Goal: Check status: Check status

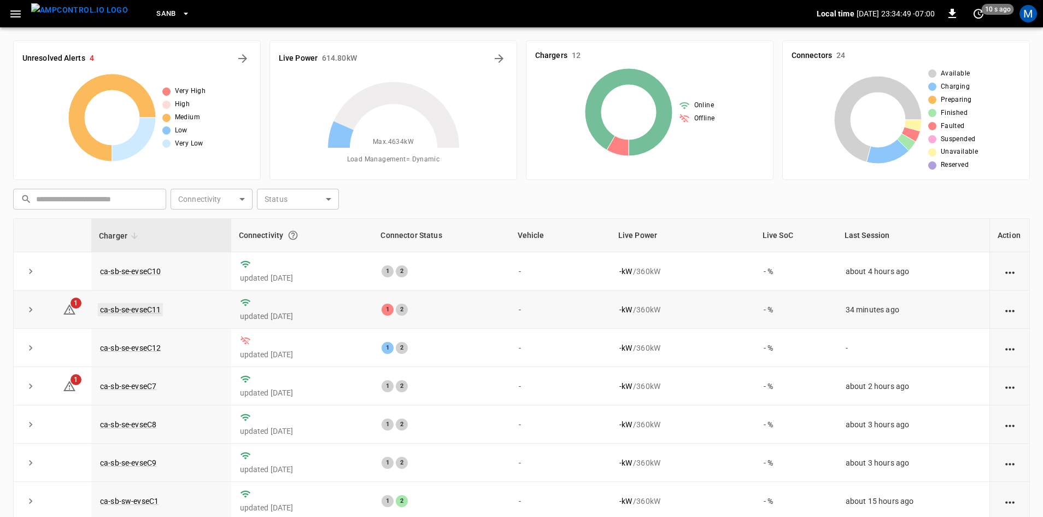
click at [132, 314] on link "ca-sb-se-evseC11" at bounding box center [130, 309] width 65 height 13
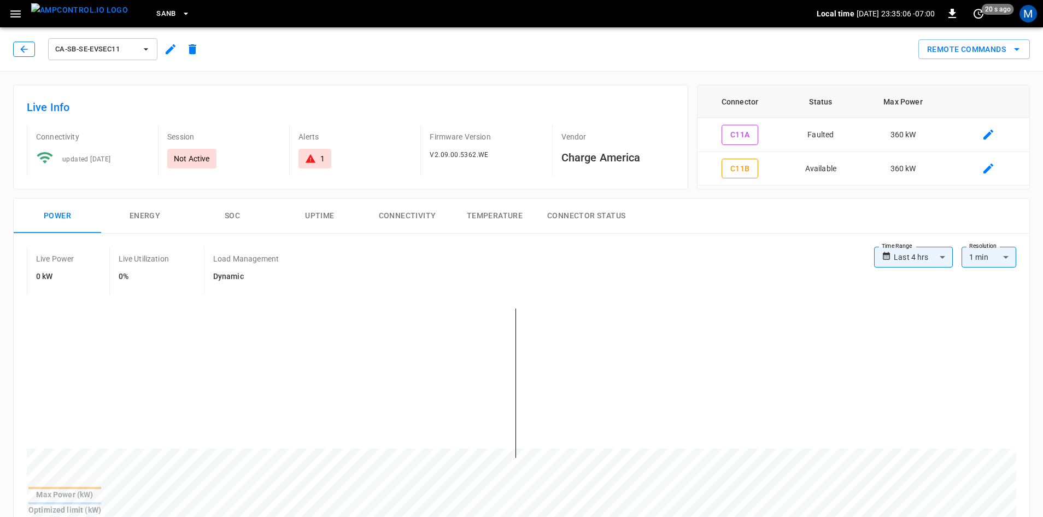
click at [30, 56] on button "button" at bounding box center [24, 49] width 22 height 15
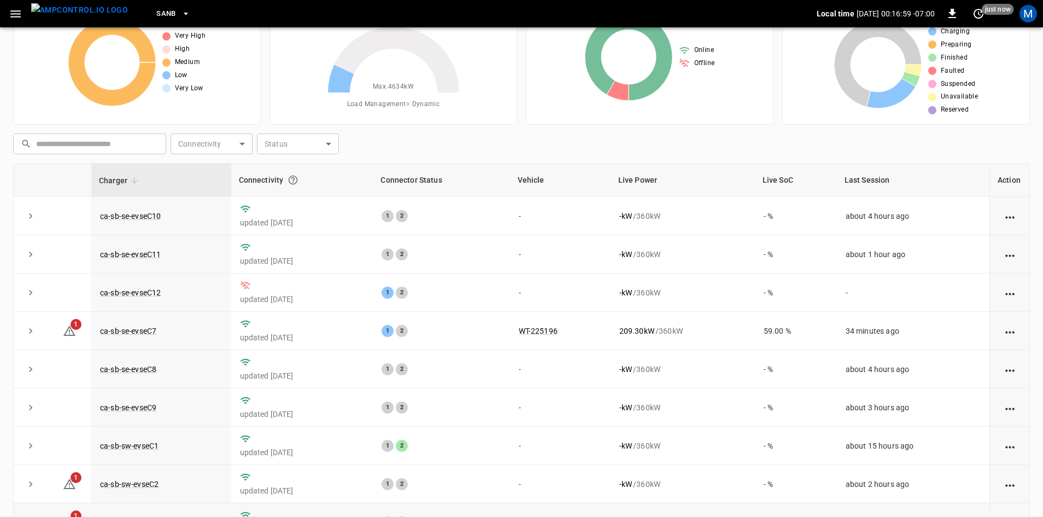
scroll to position [106, 0]
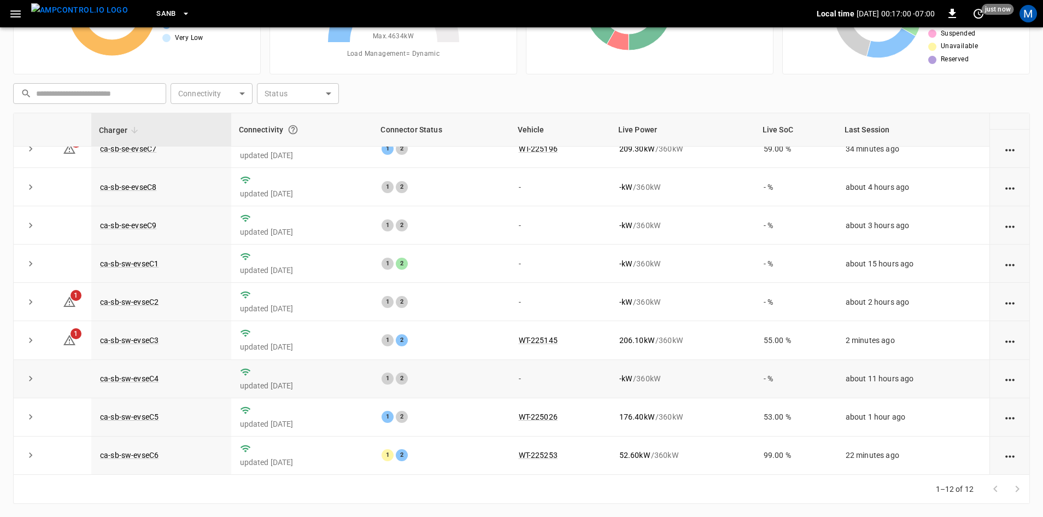
click at [856, 373] on td "about 11 hours ago" at bounding box center [913, 379] width 153 height 38
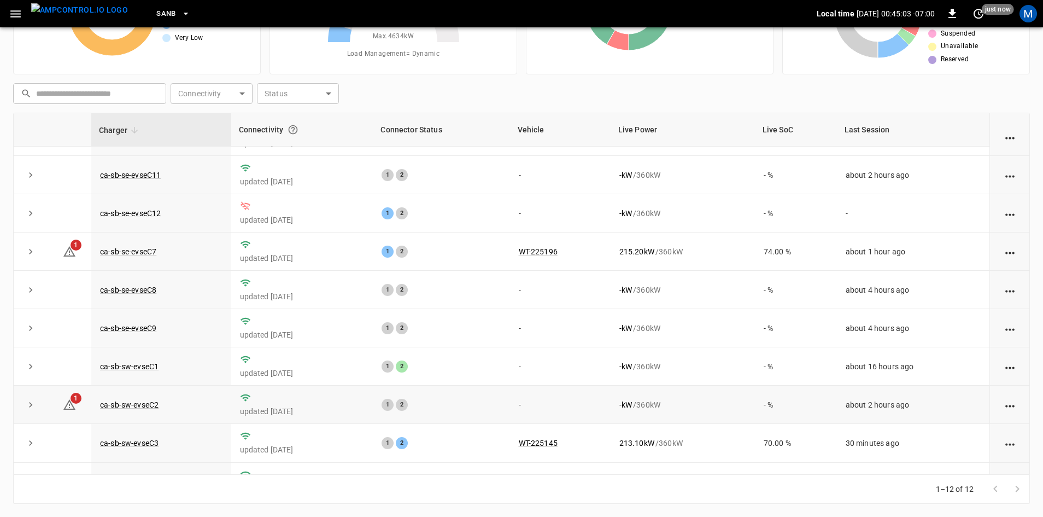
scroll to position [138, 0]
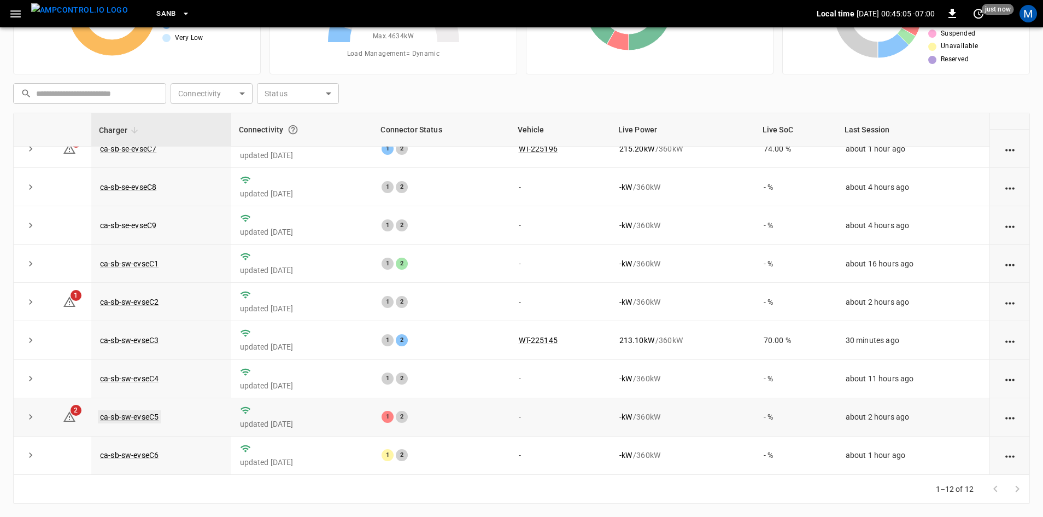
click at [125, 414] on link "ca-sb-sw-evseC5" at bounding box center [129, 416] width 63 height 13
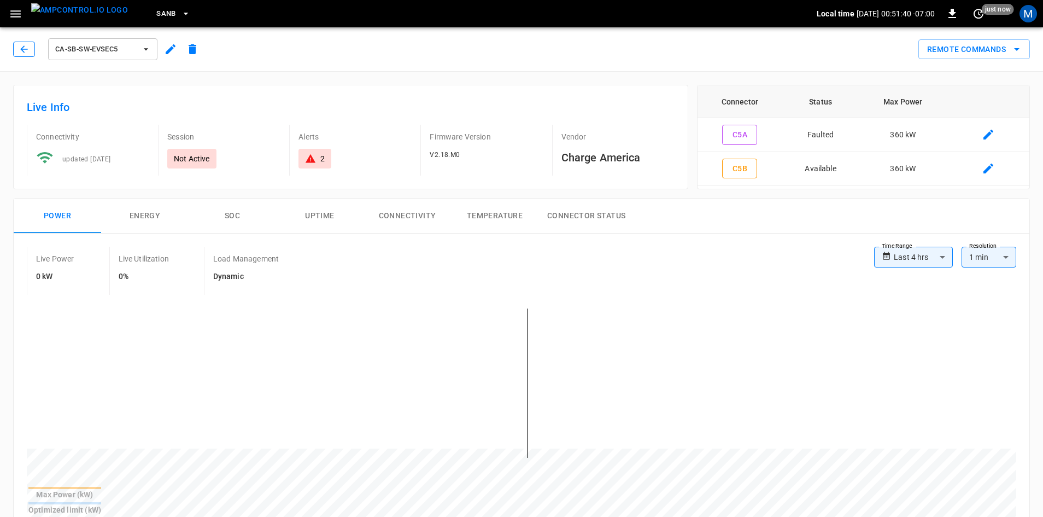
click at [25, 50] on icon "button" at bounding box center [24, 49] width 11 height 11
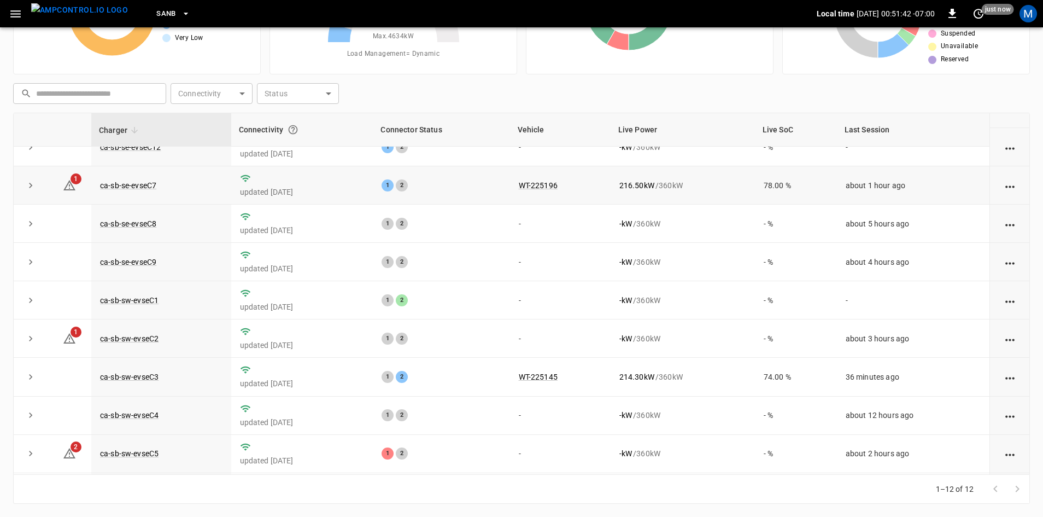
scroll to position [109, 0]
